Goal: Check status: Check status

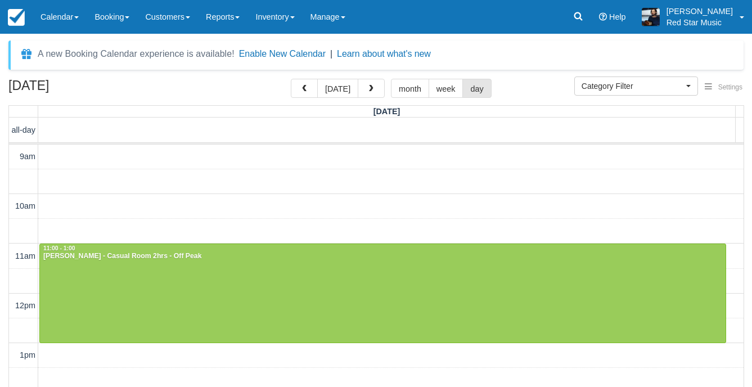
select select
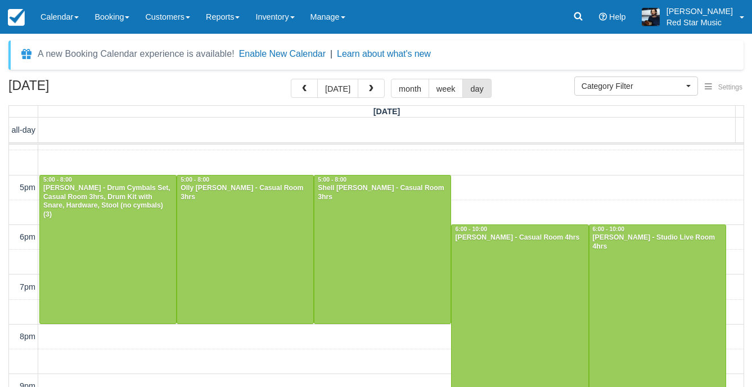
scroll to position [370, 0]
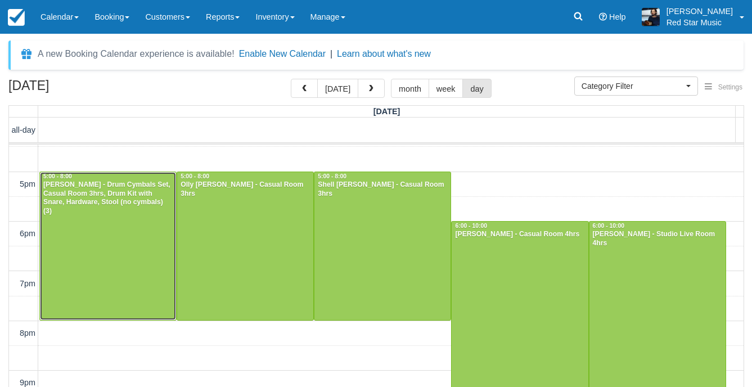
click at [110, 221] on div at bounding box center [108, 246] width 136 height 148
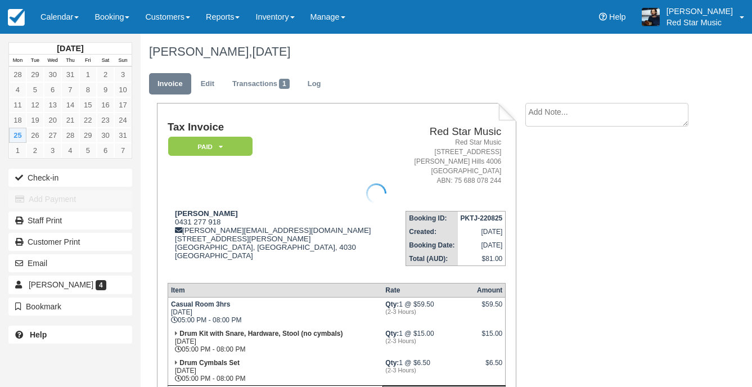
scroll to position [112, 0]
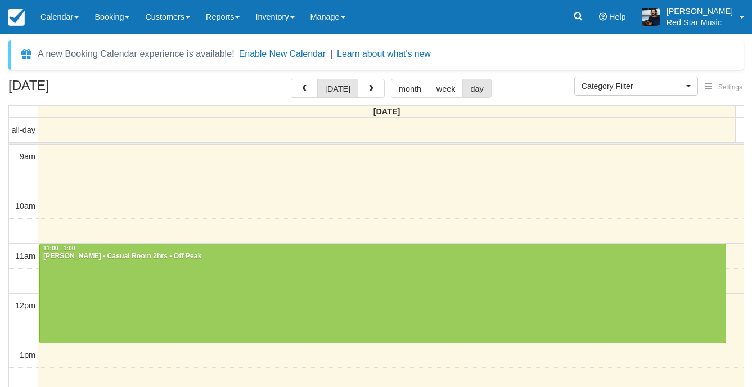
select select
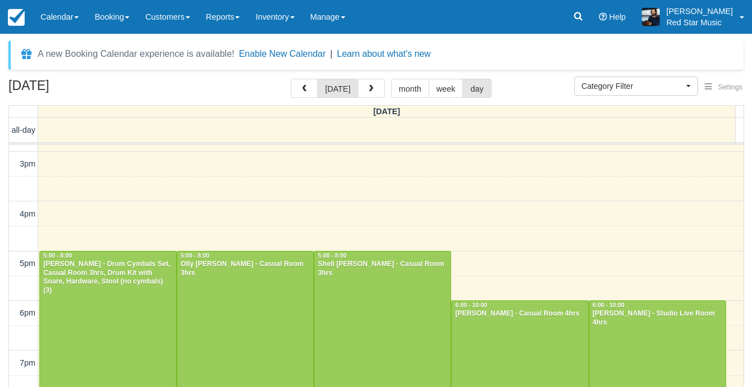
scroll to position [370, 0]
